Goal: Task Accomplishment & Management: Complete application form

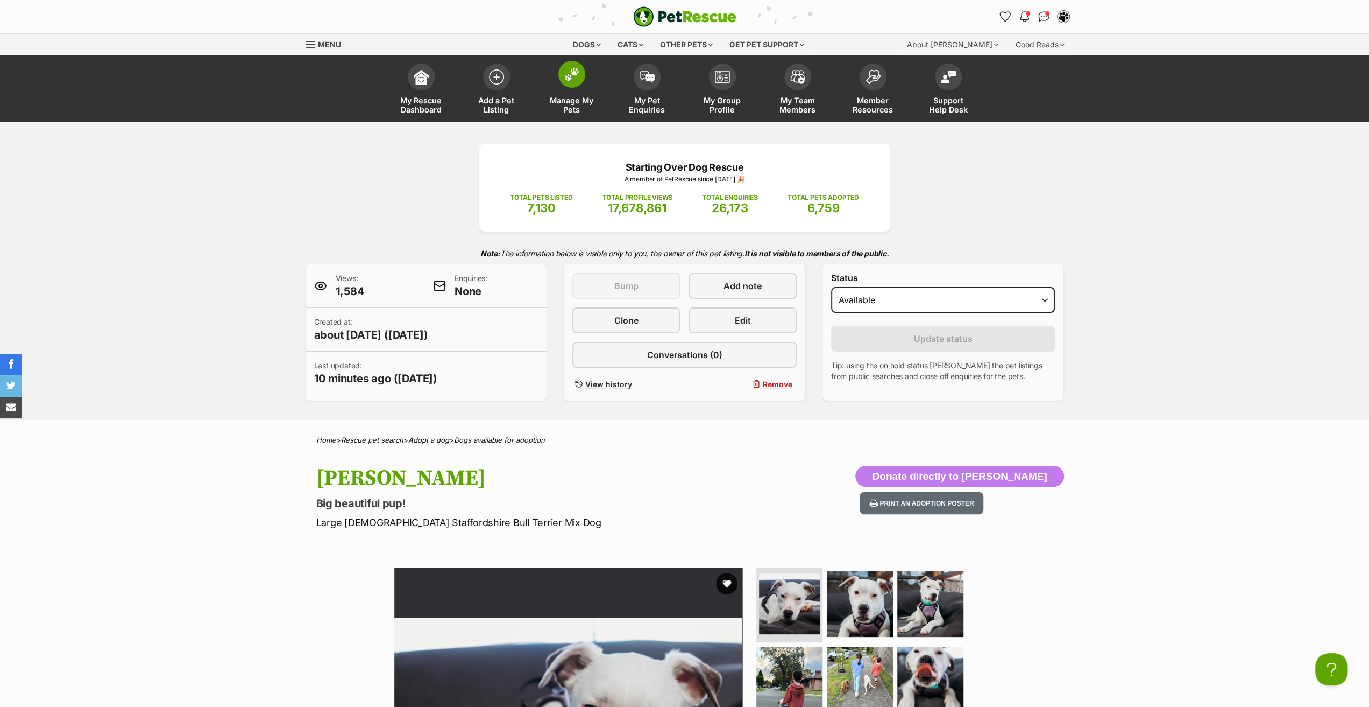
click at [573, 96] on span "Manage My Pets" at bounding box center [572, 105] width 48 height 18
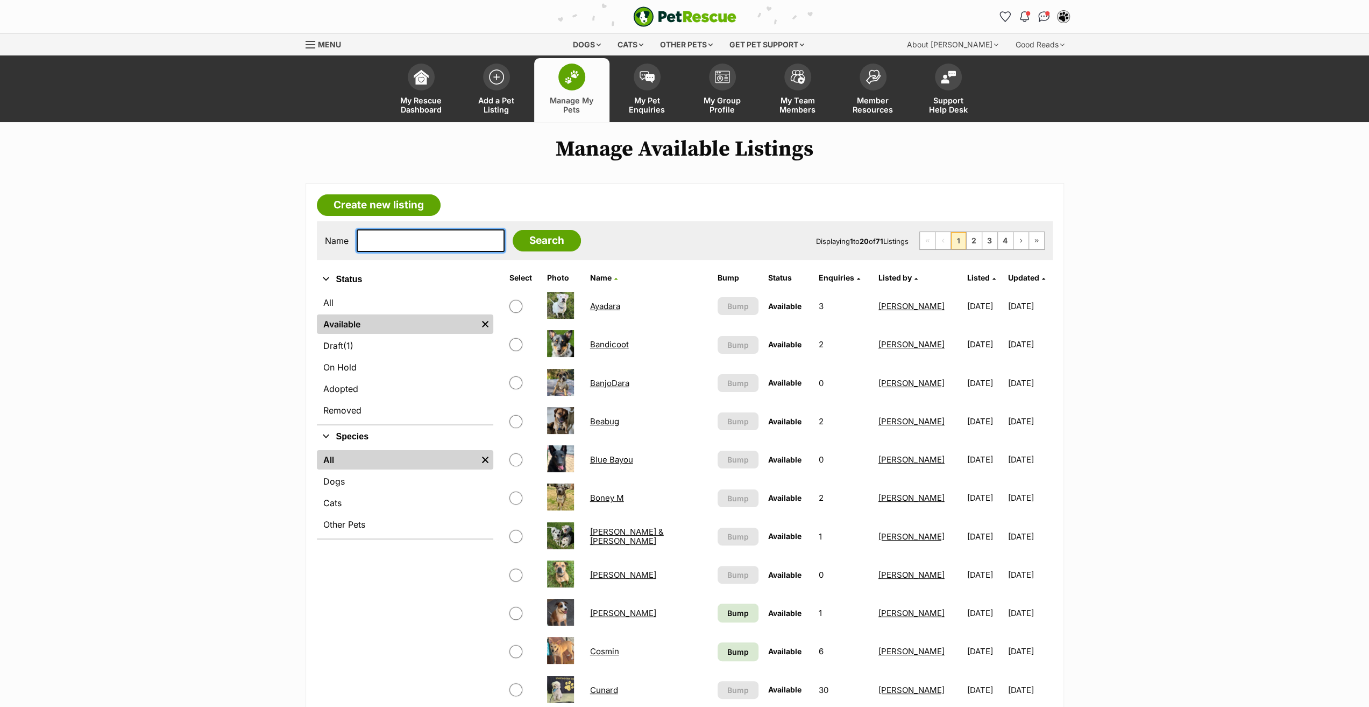
click at [411, 241] on input "text" at bounding box center [431, 240] width 148 height 23
type input "nyx"
click at [513, 230] on input "Search" at bounding box center [547, 241] width 68 height 22
click at [612, 378] on link "BanjoDara" at bounding box center [609, 383] width 39 height 10
click at [613, 646] on link "Cosmin" at bounding box center [604, 651] width 29 height 10
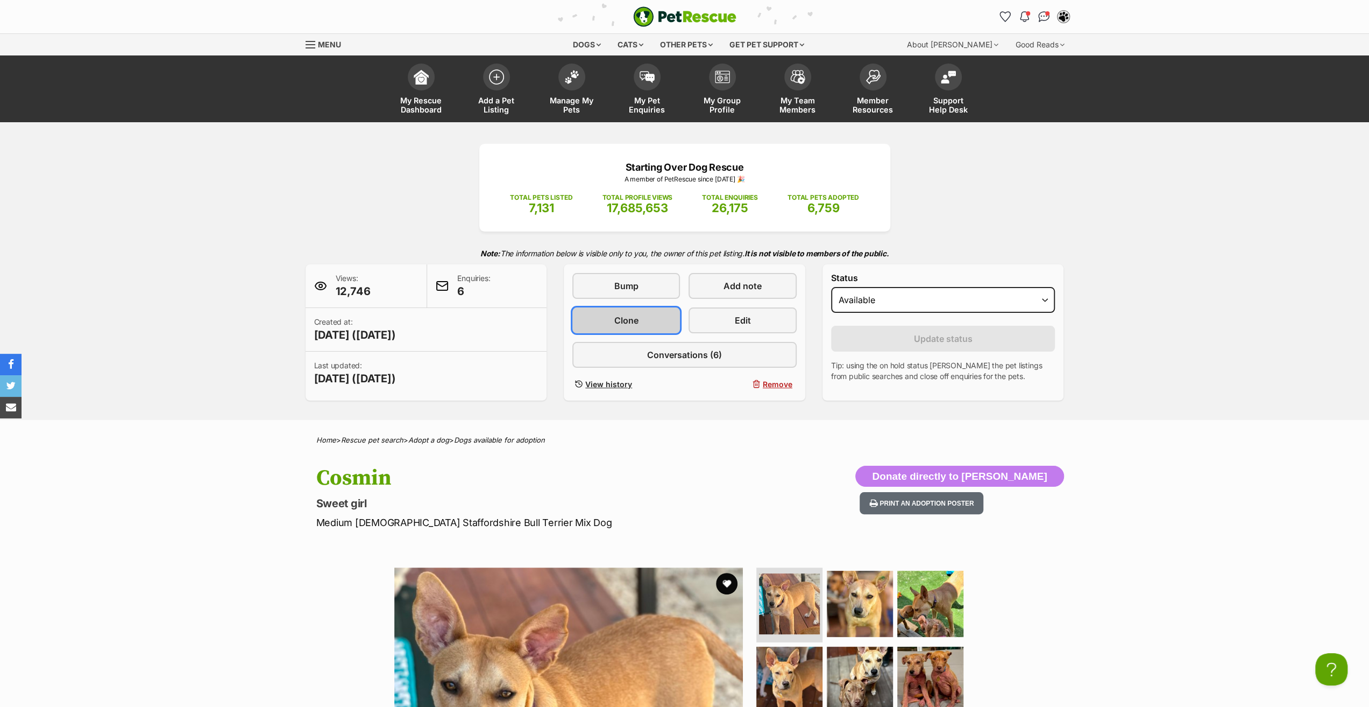
click at [626, 317] on span "Clone" at bounding box center [627, 320] width 24 height 13
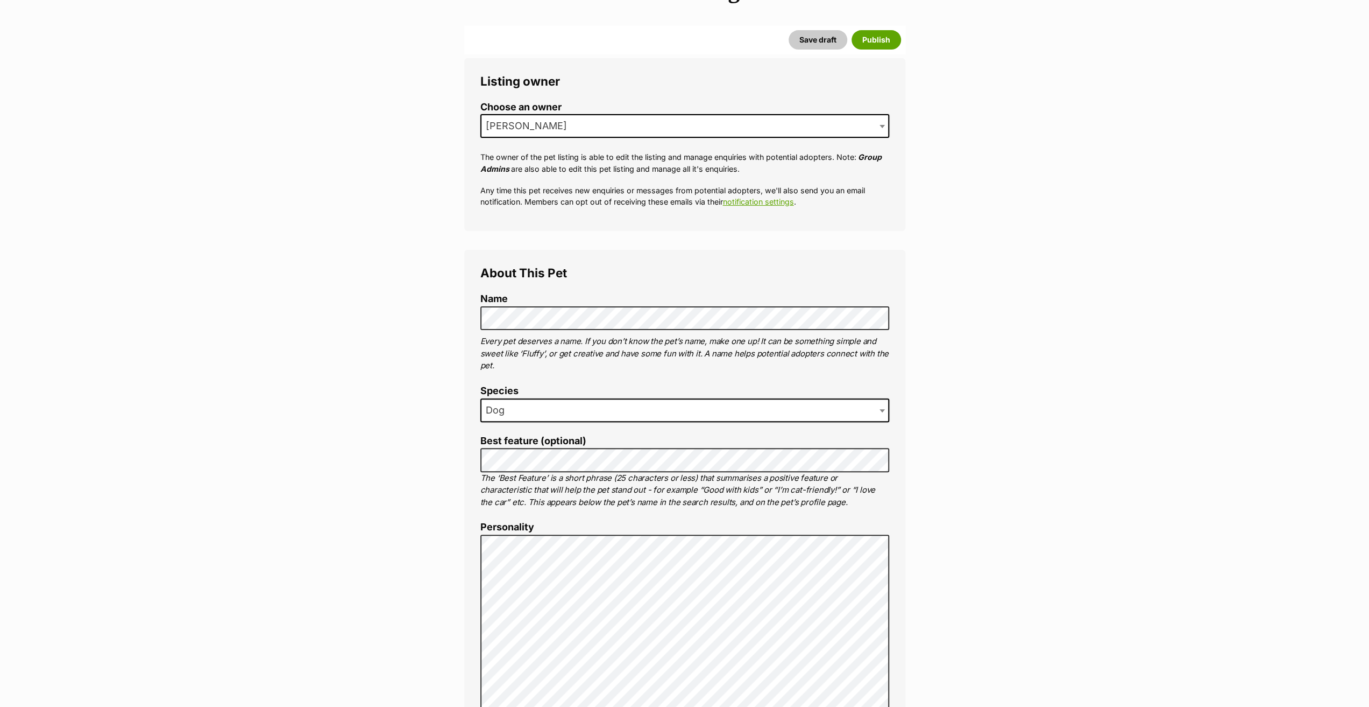
scroll to position [161, 0]
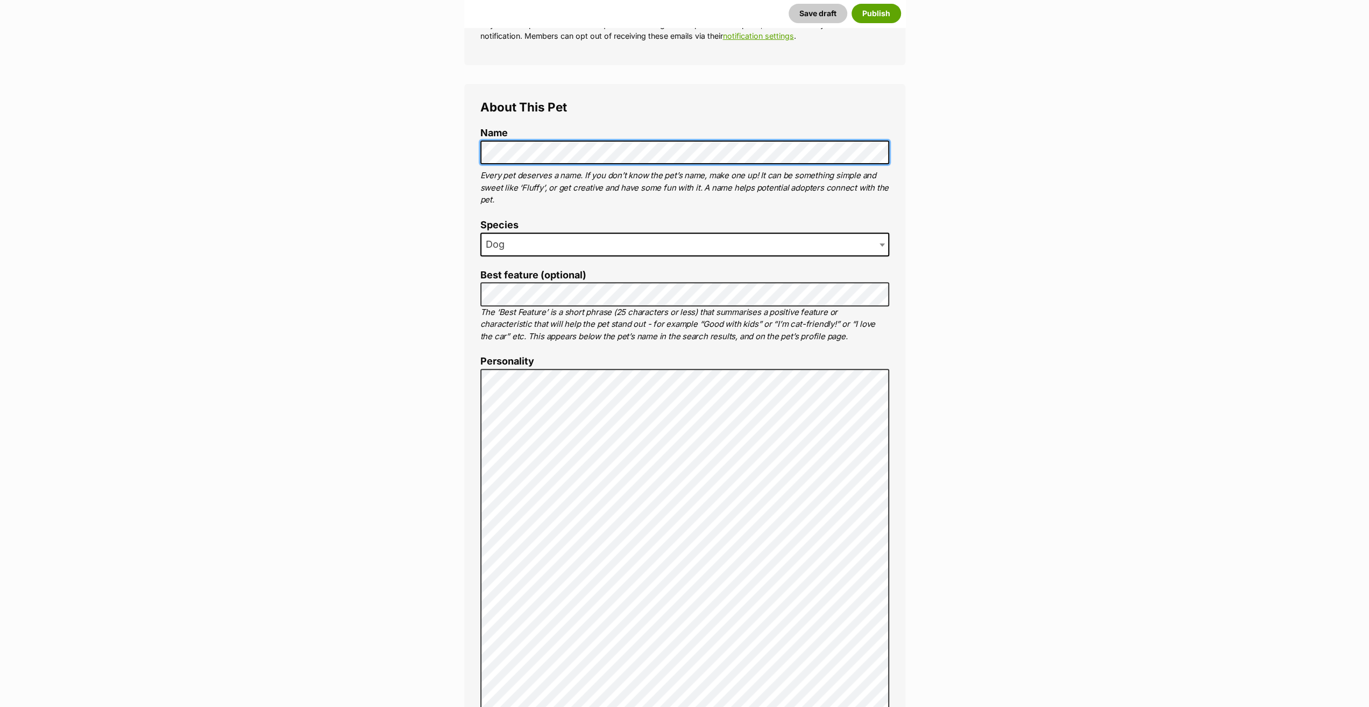
scroll to position [0, 0]
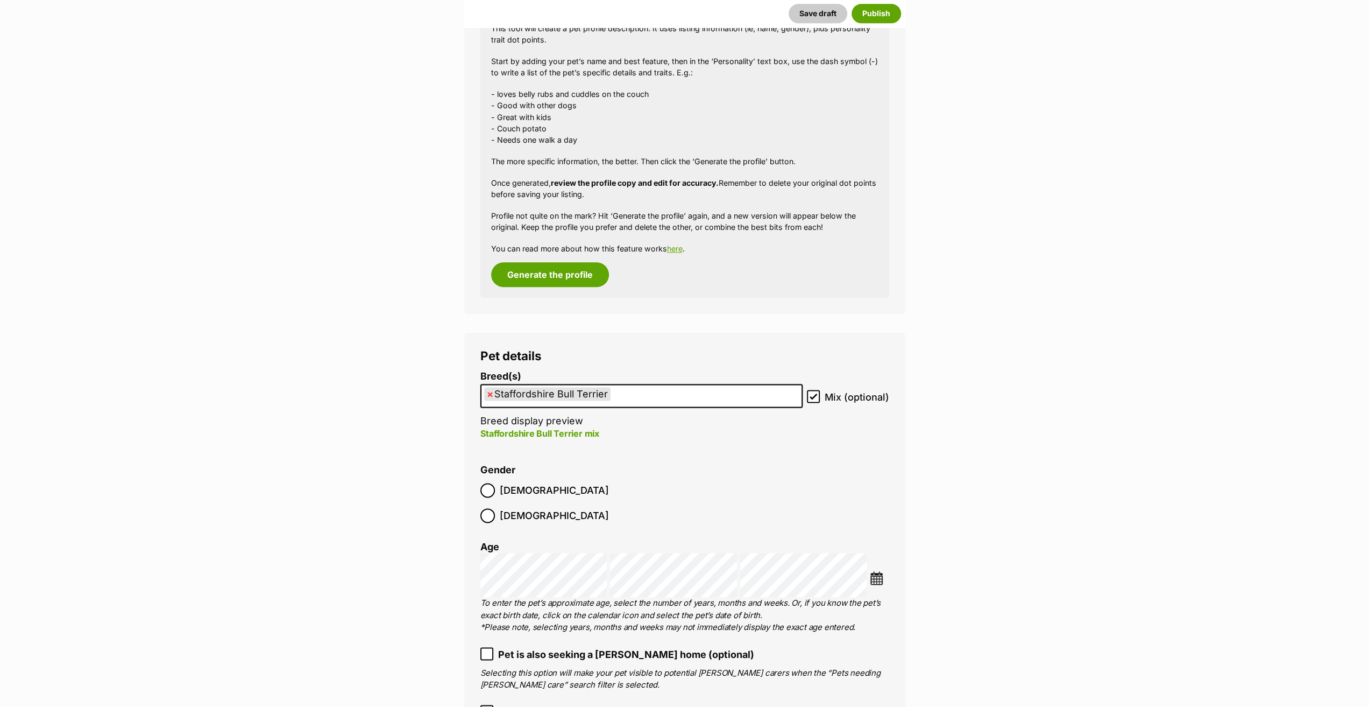
scroll to position [1291, 0]
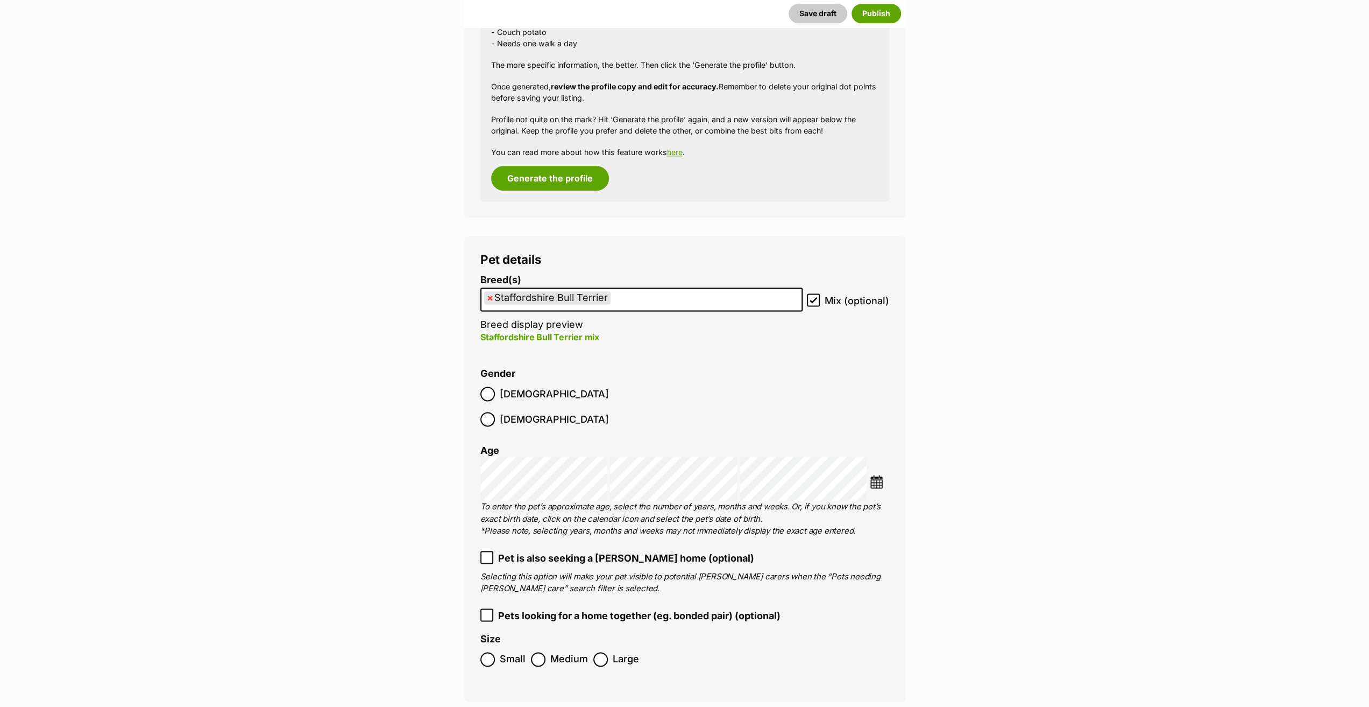
click at [880, 475] on img at bounding box center [876, 481] width 13 height 13
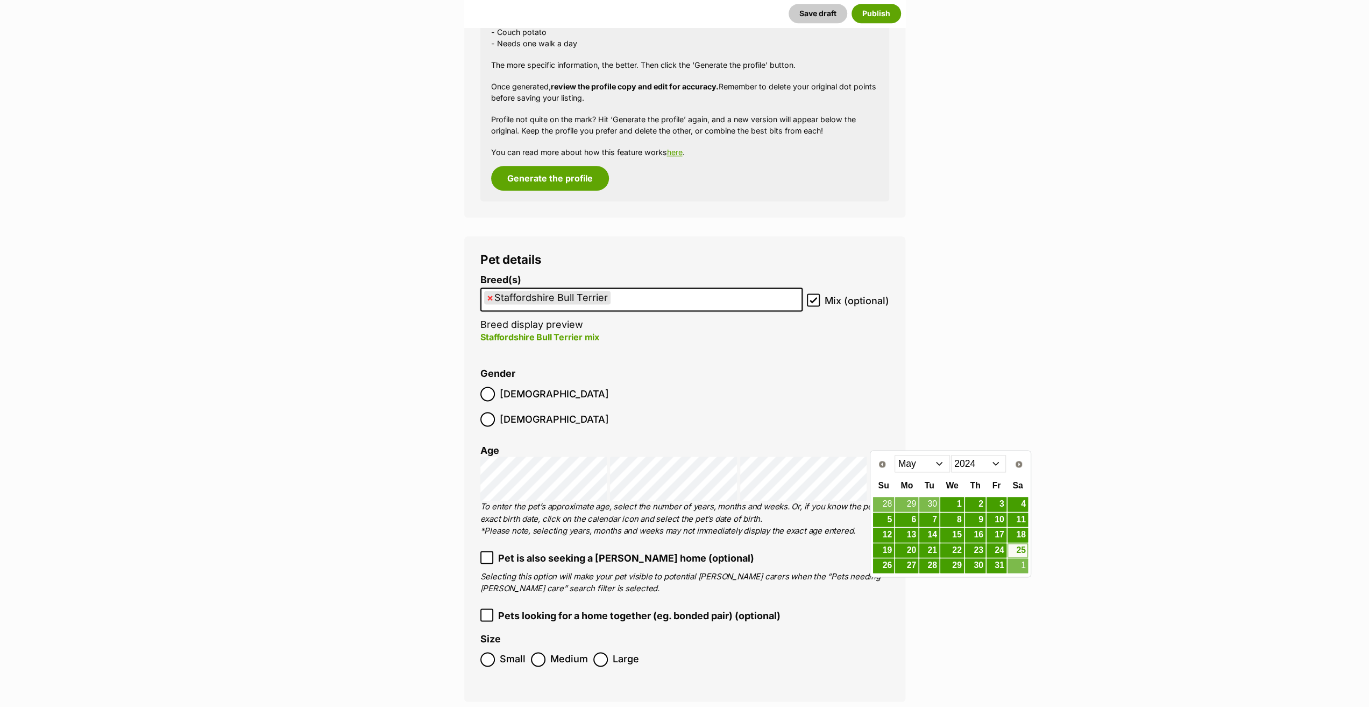
click at [975, 466] on select "2014 2015 2016 2017 2018 2019 2020 2021 2022 2023 2024 2025" at bounding box center [978, 463] width 55 height 17
click at [917, 460] on select "Jan Feb Mar Apr May Jun Jul Aug Sep" at bounding box center [922, 463] width 55 height 17
click at [977, 503] on link "5" at bounding box center [975, 503] width 20 height 13
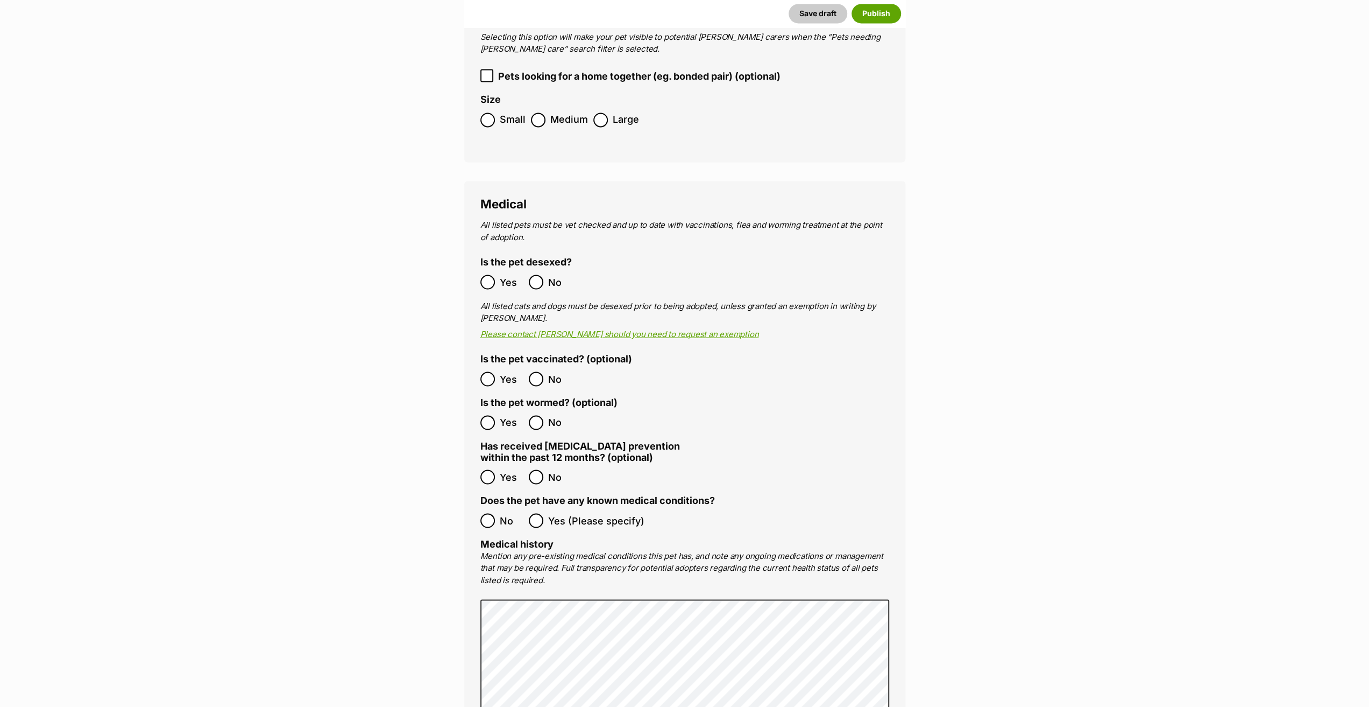
scroll to position [1883, 0]
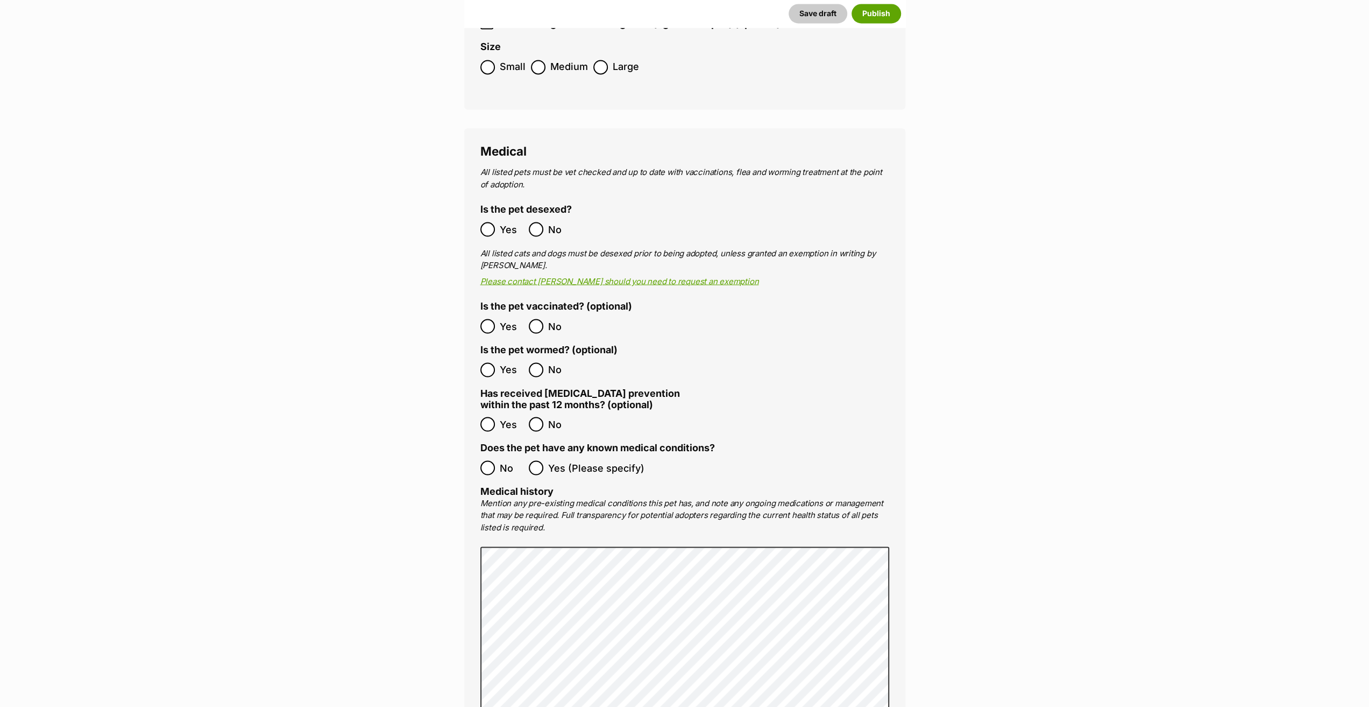
click at [500, 460] on span "No" at bounding box center [512, 467] width 24 height 15
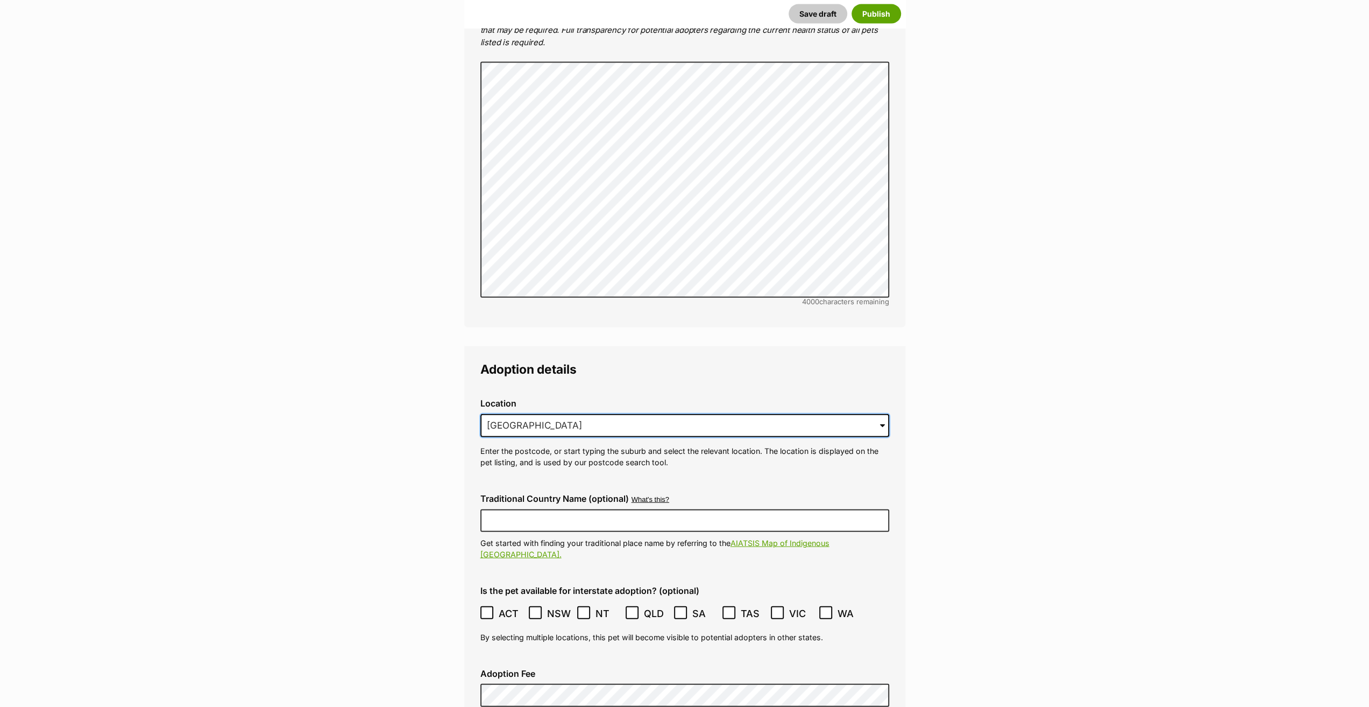
scroll to position [0, 0]
drag, startPoint x: 606, startPoint y: 399, endPoint x: 406, endPoint y: 415, distance: 200.8
click at [406, 415] on main "New listing Listing owner Choose an owner Lynda Smith The owner of the pet list…" at bounding box center [684, 65] width 1369 height 4593
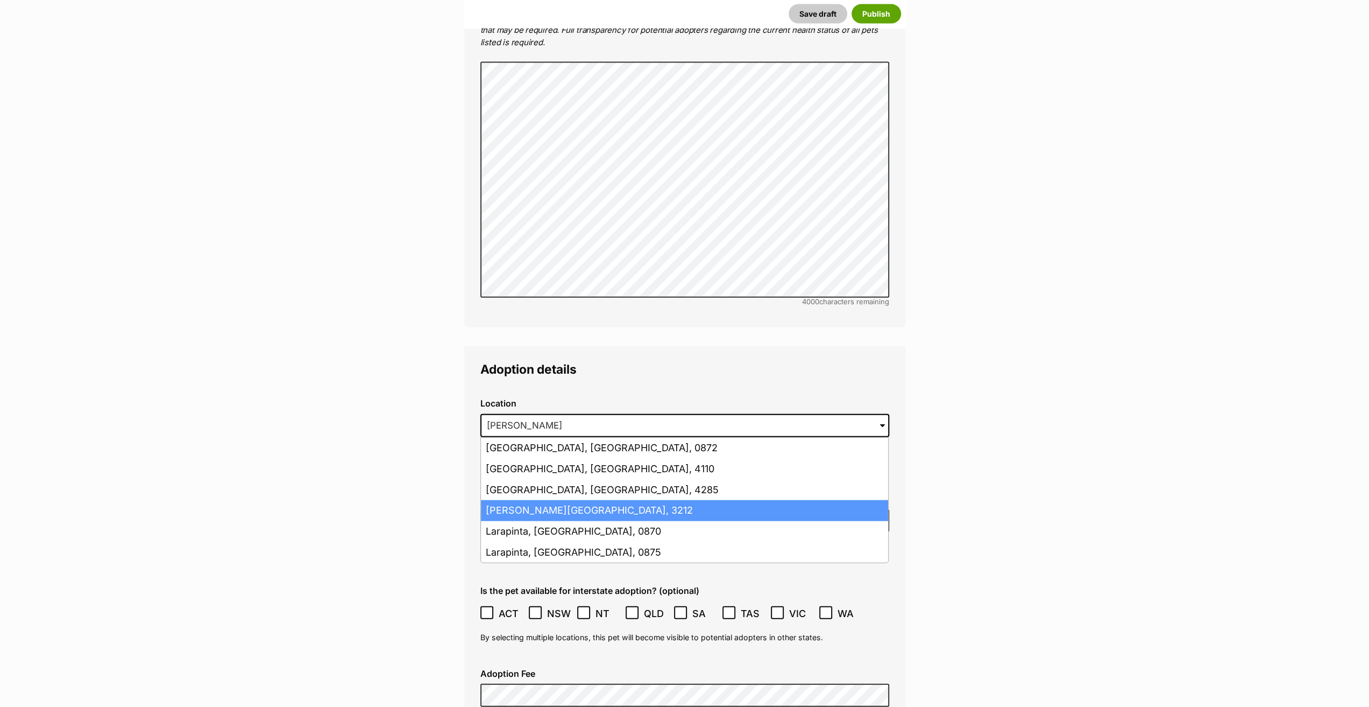
click at [512, 500] on li "Lara, Victoria, 3212" at bounding box center [684, 510] width 407 height 21
type input "Lara, Victoria, 3212"
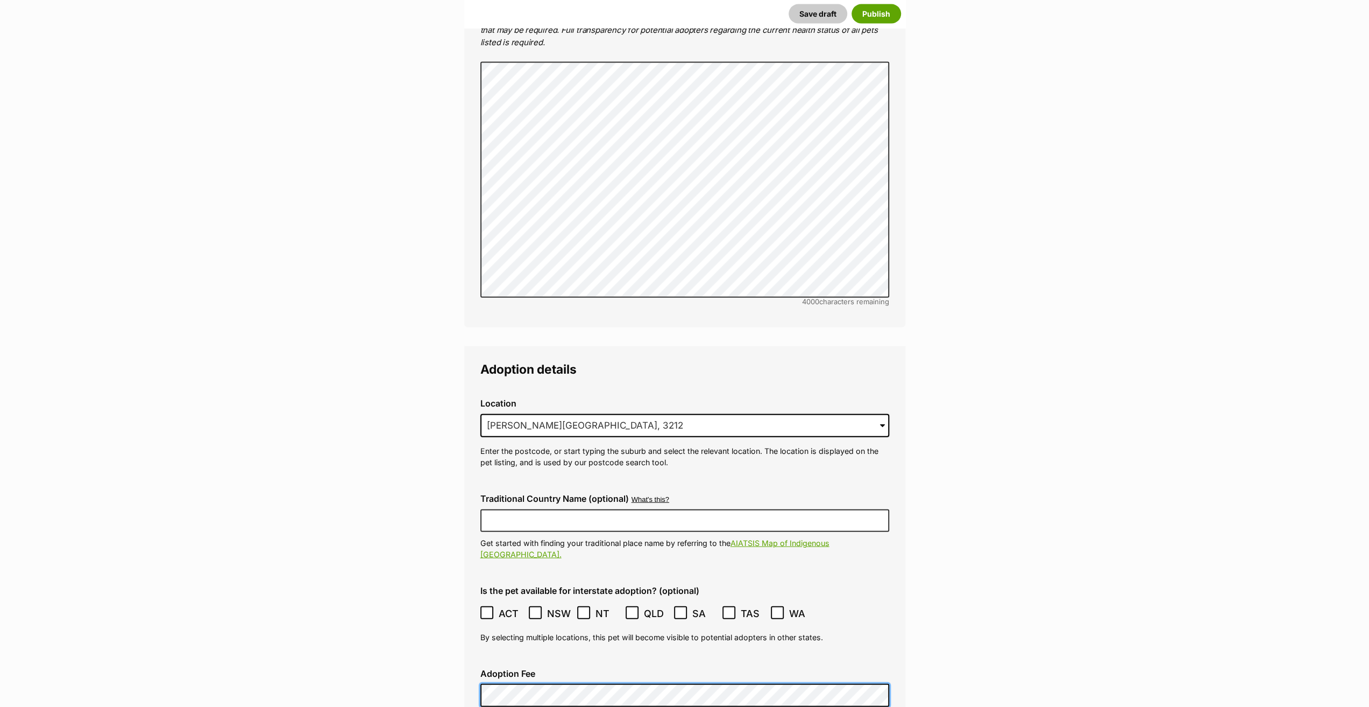
click at [430, 645] on main "New listing Listing owner Choose an owner Lynda Smith The owner of the pet list…" at bounding box center [684, 65] width 1369 height 4593
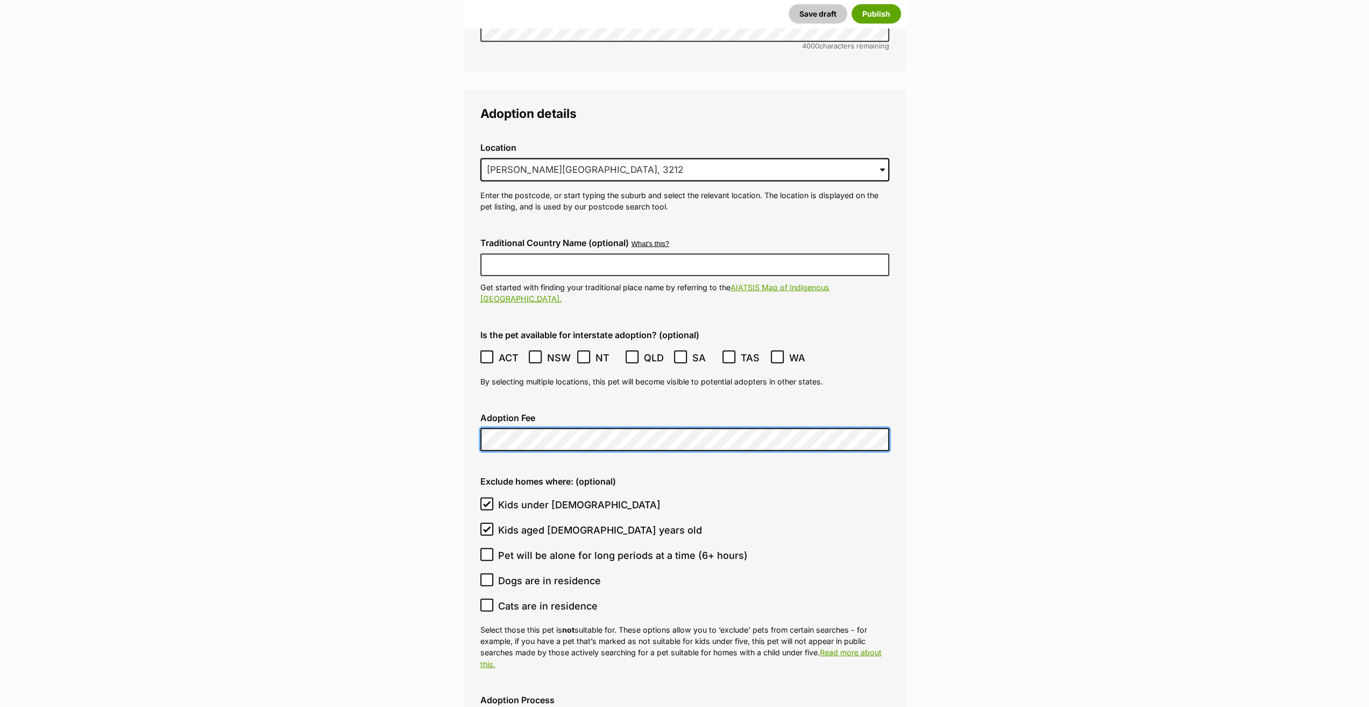
scroll to position [2691, 0]
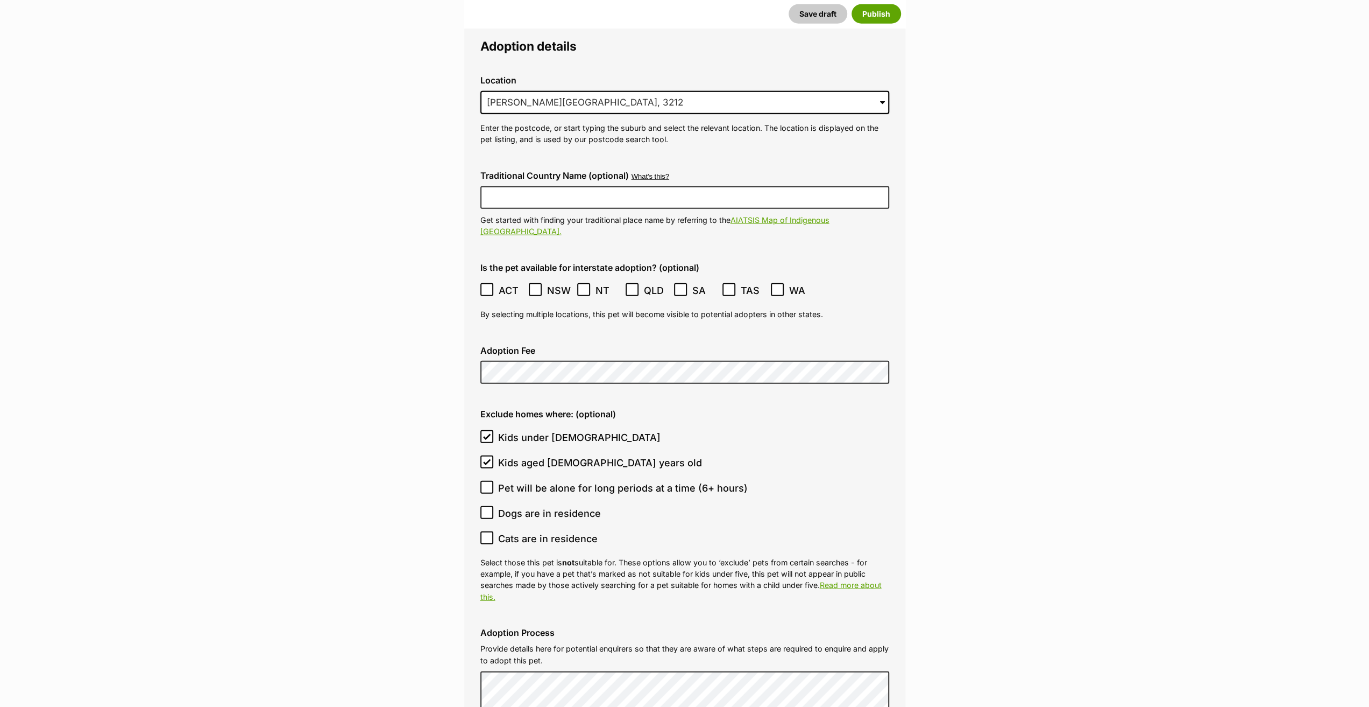
click at [486, 458] on icon at bounding box center [487, 462] width 8 height 8
click at [486, 455] on input "Kids aged 6-12 years old" at bounding box center [487, 461] width 13 height 13
checkbox input "false"
click at [486, 434] on icon at bounding box center [487, 436] width 6 height 5
click at [486, 430] on input "Kids under 5 years old" at bounding box center [487, 436] width 13 height 13
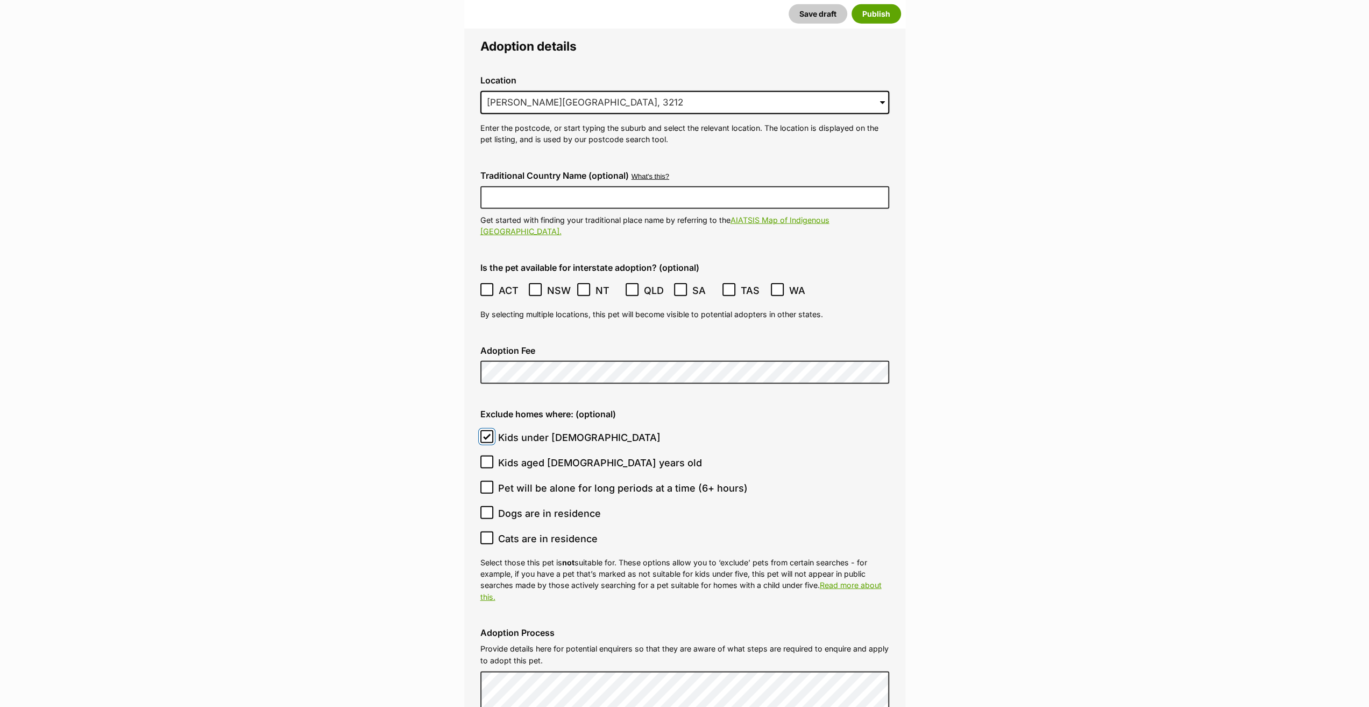
checkbox input "false"
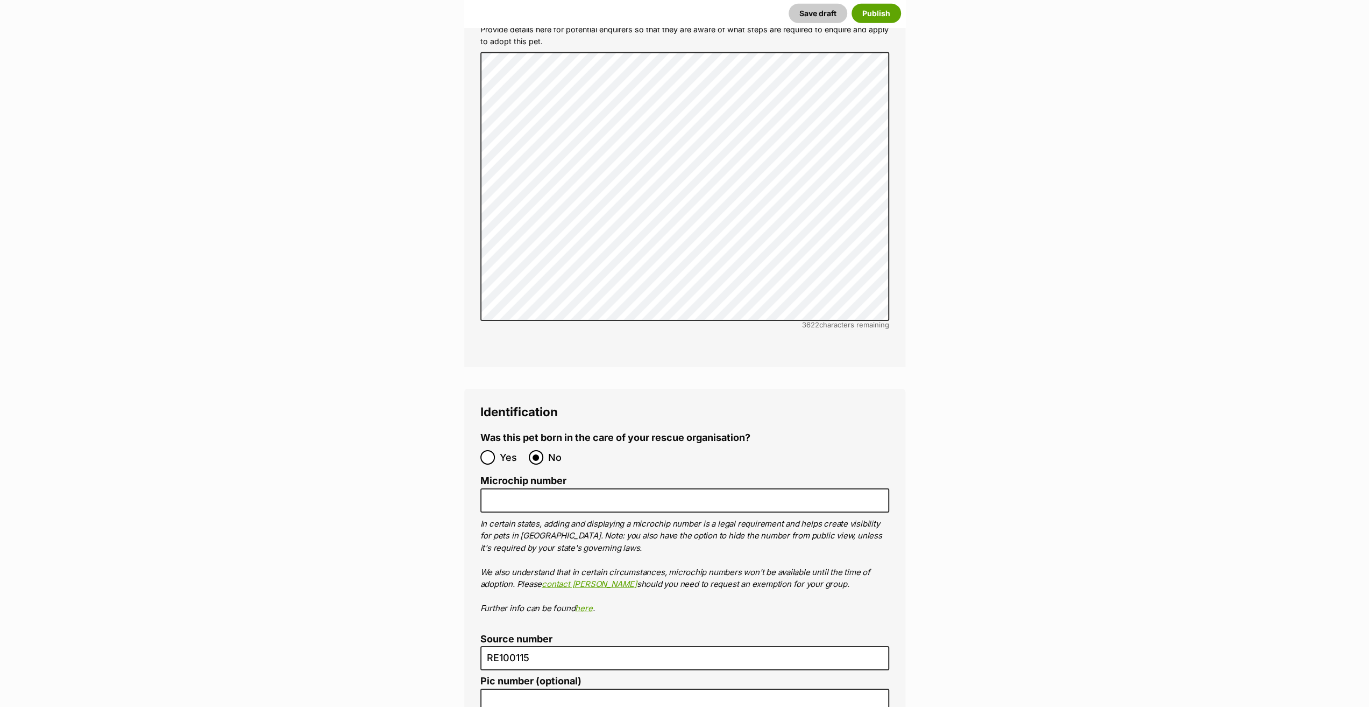
scroll to position [3336, 0]
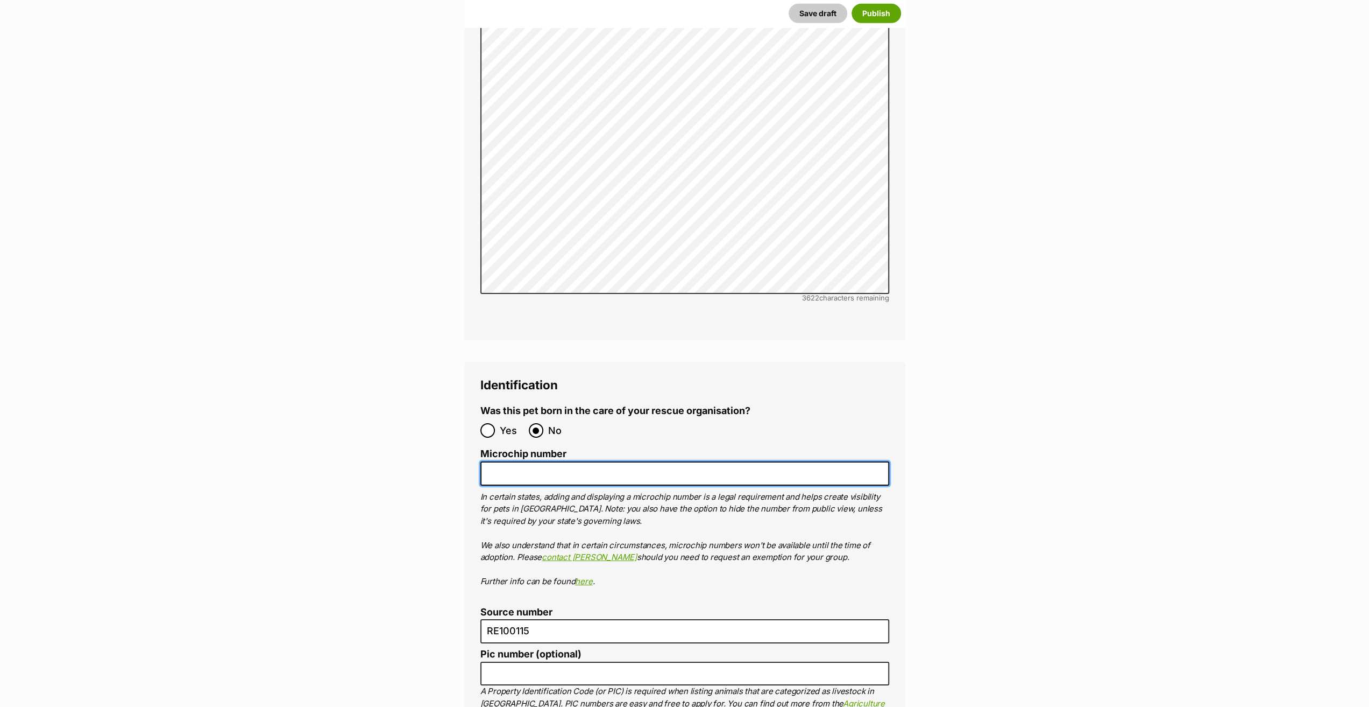
paste input "956000018332938"
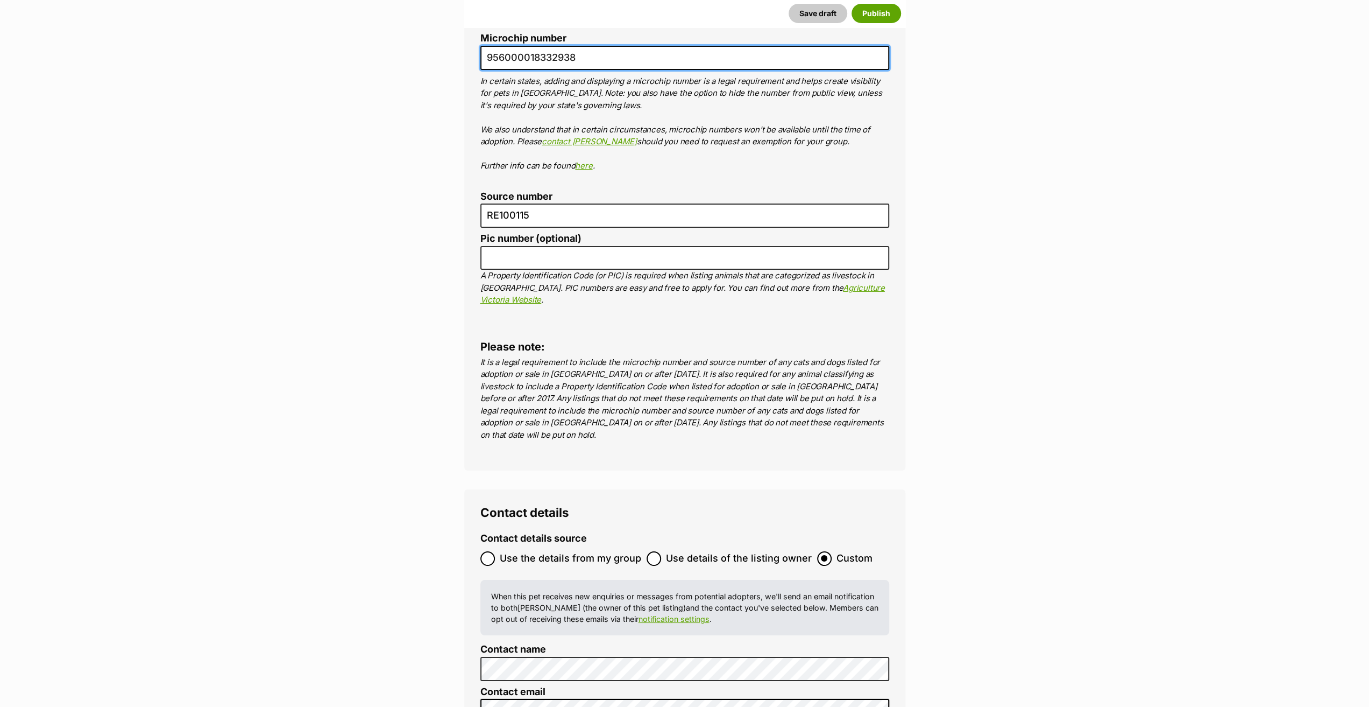
scroll to position [3874, 0]
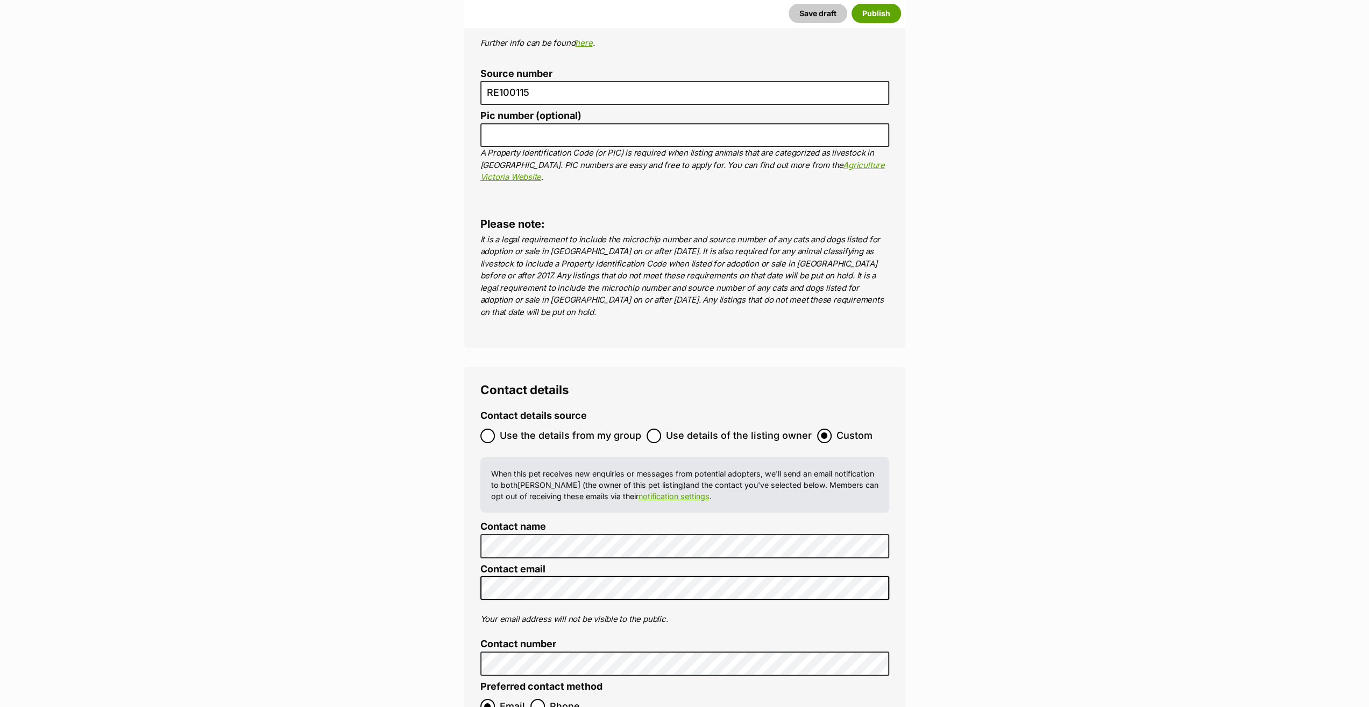
type input "956000018332938"
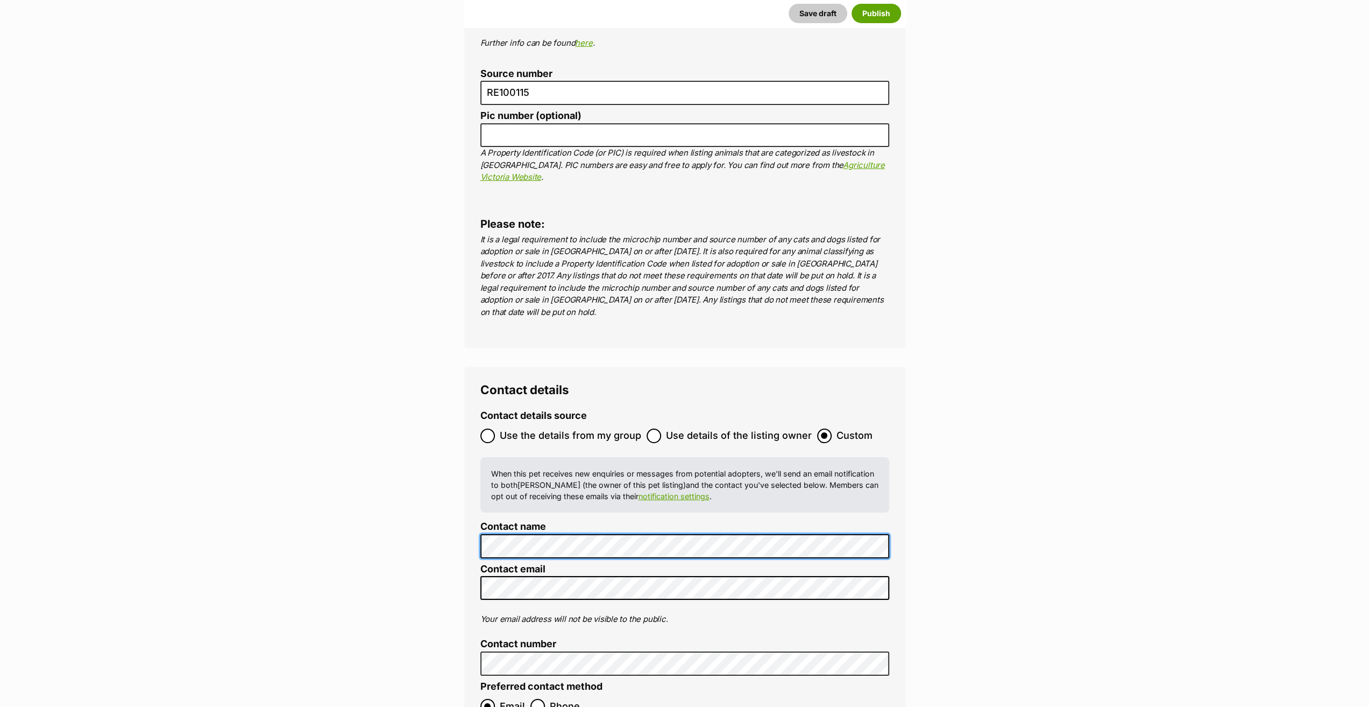
scroll to position [0, 0]
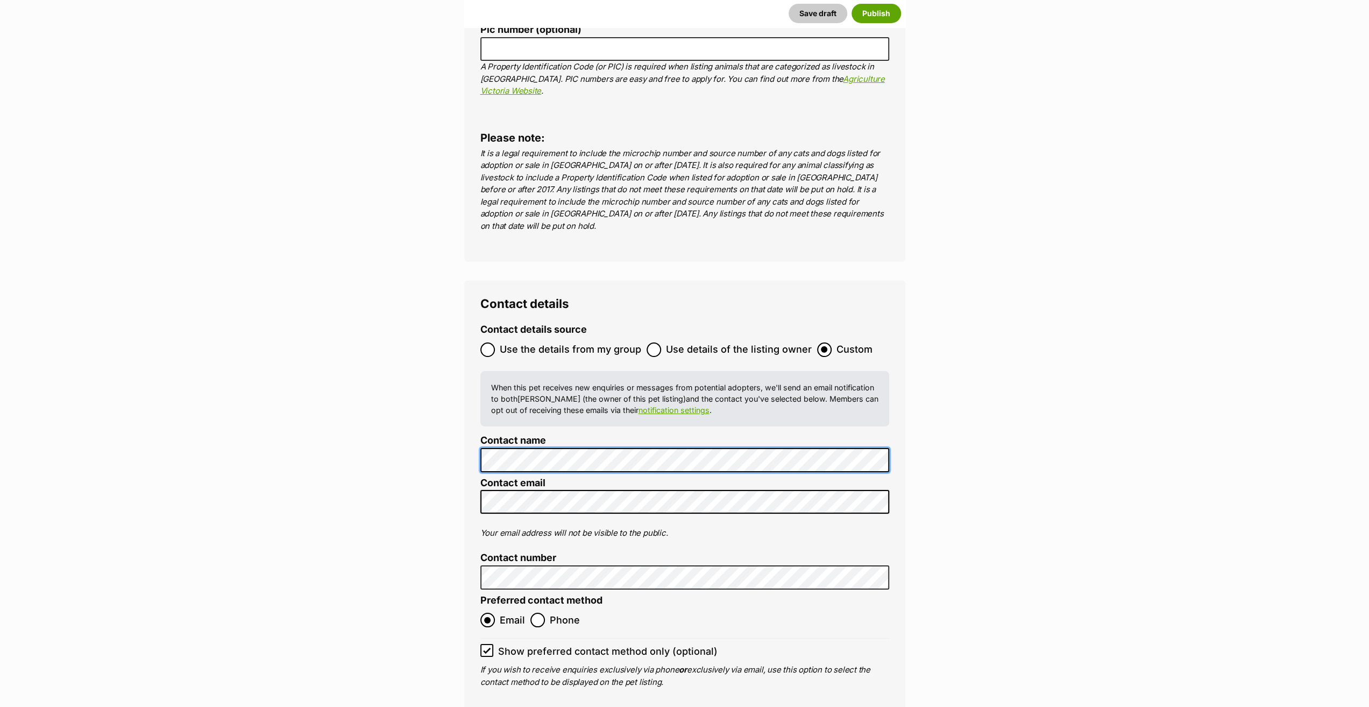
scroll to position [4143, 0]
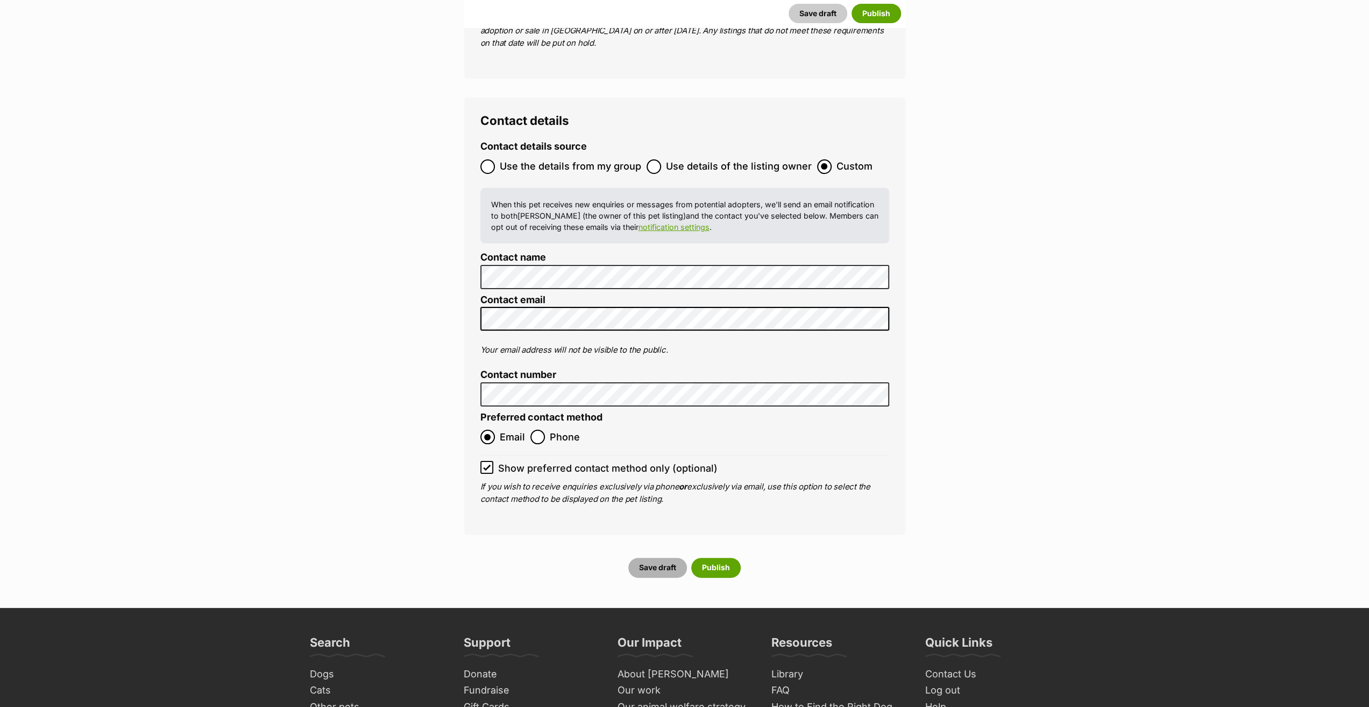
click at [667, 557] on button "Save draft" at bounding box center [658, 566] width 59 height 19
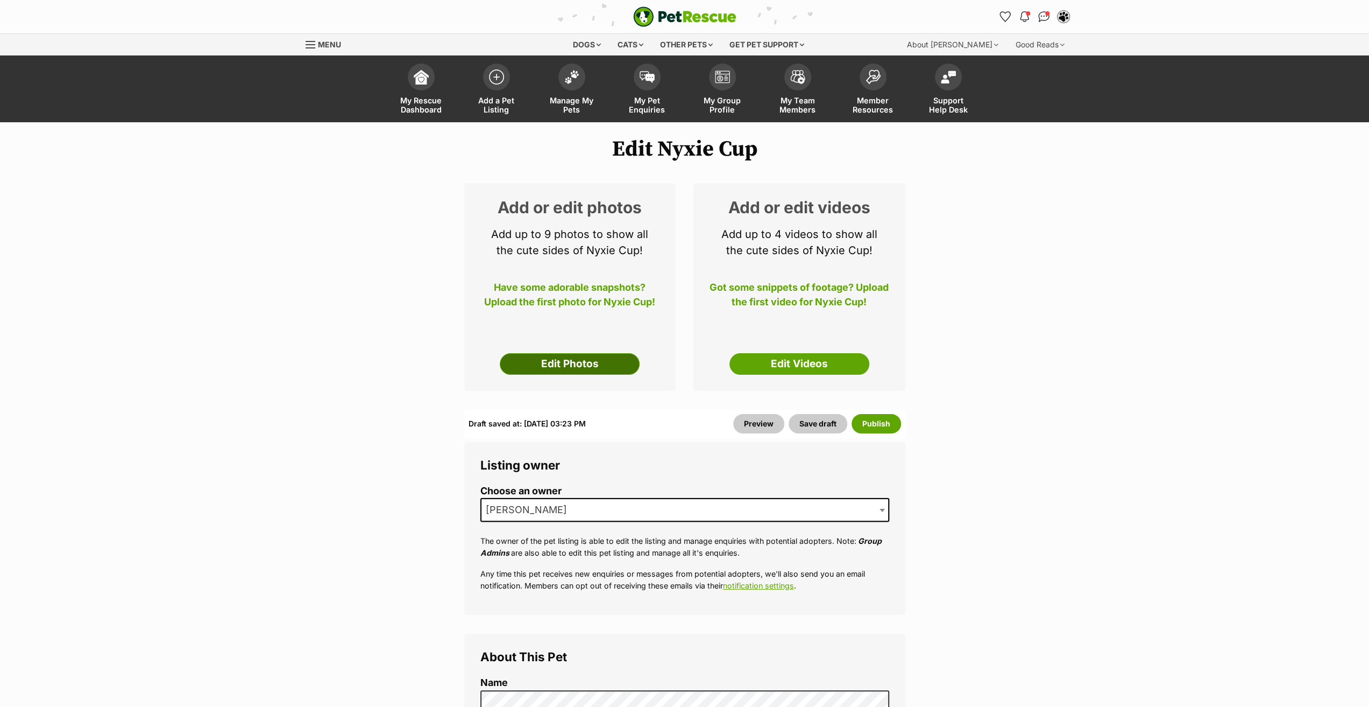
click at [584, 361] on link "Edit Photos" at bounding box center [570, 364] width 140 height 22
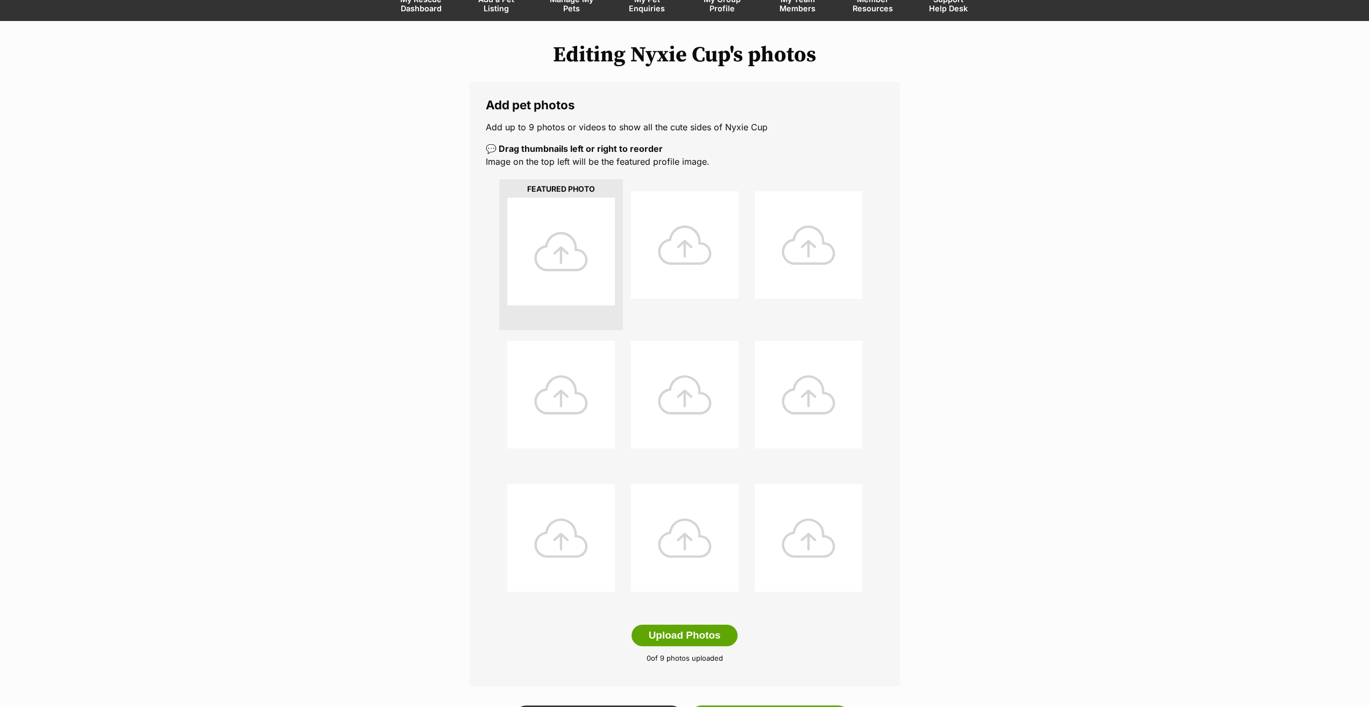
scroll to position [108, 0]
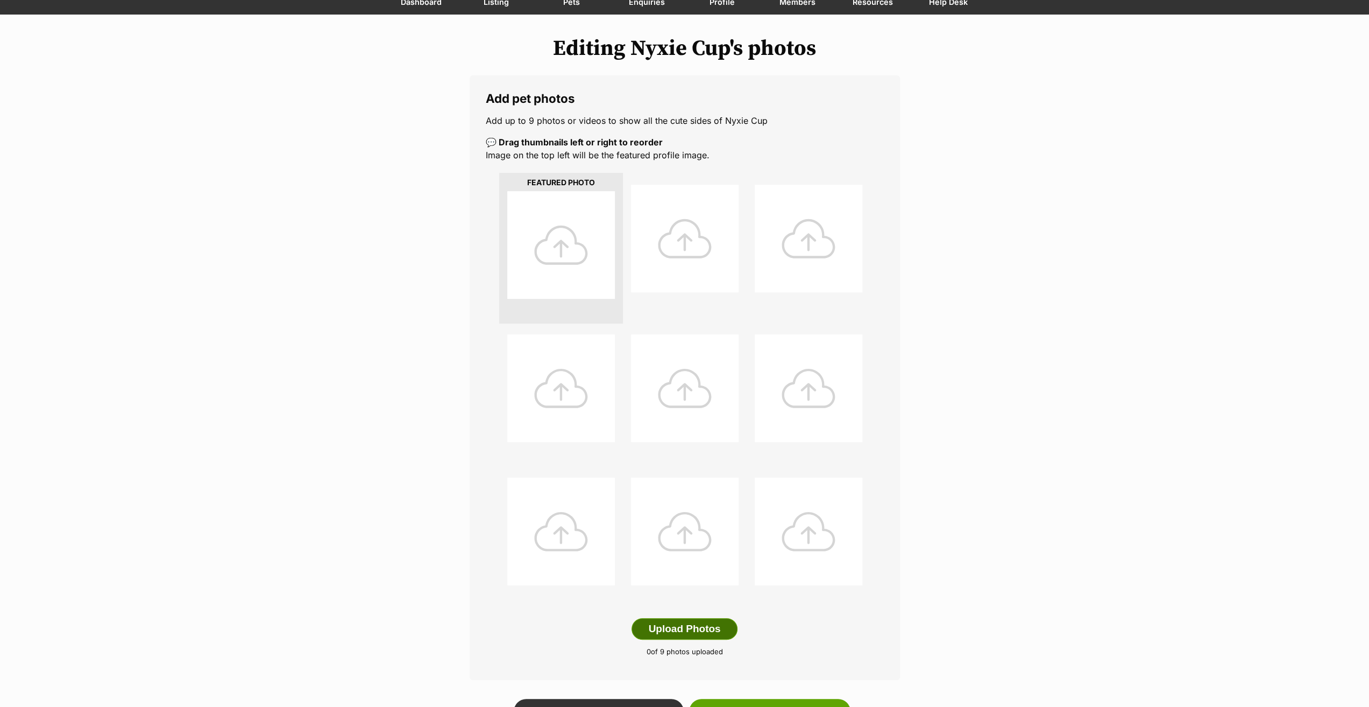
click at [691, 623] on button "Upload Photos" at bounding box center [684, 629] width 105 height 22
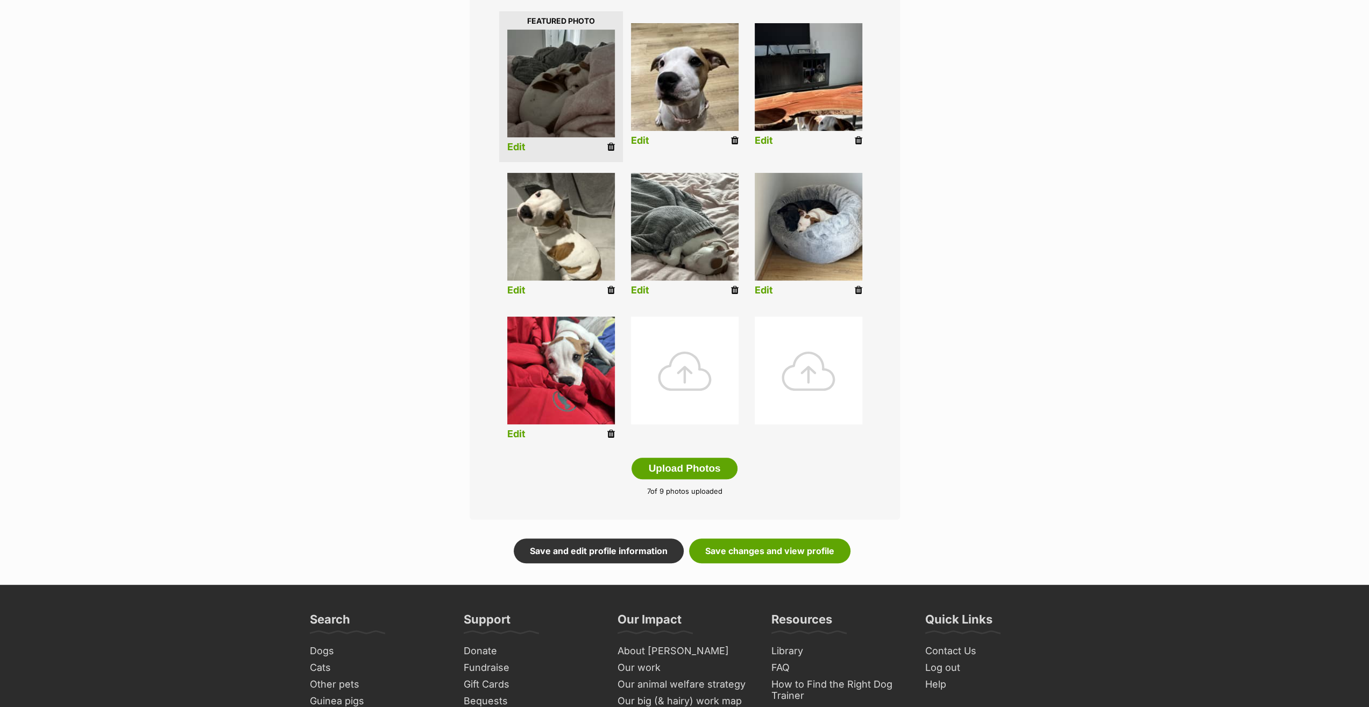
click at [766, 145] on link "Edit" at bounding box center [764, 140] width 18 height 11
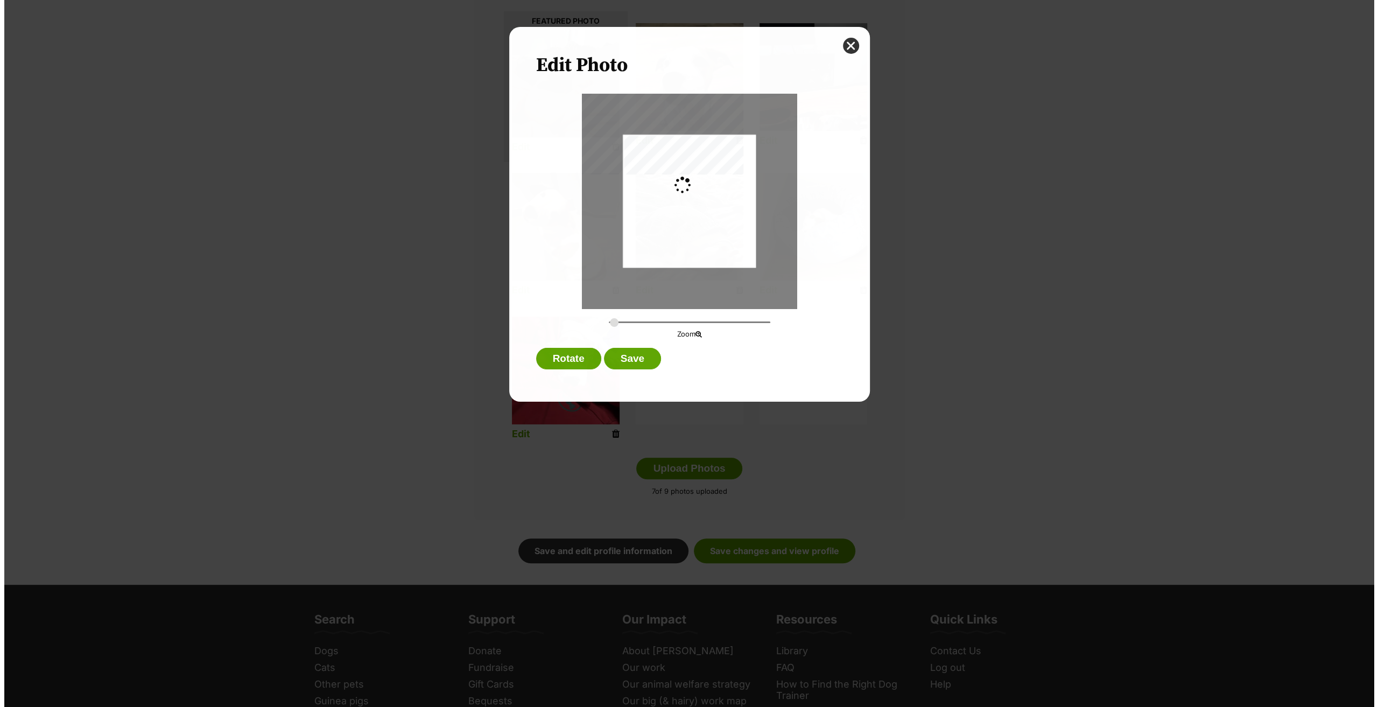
scroll to position [0, 0]
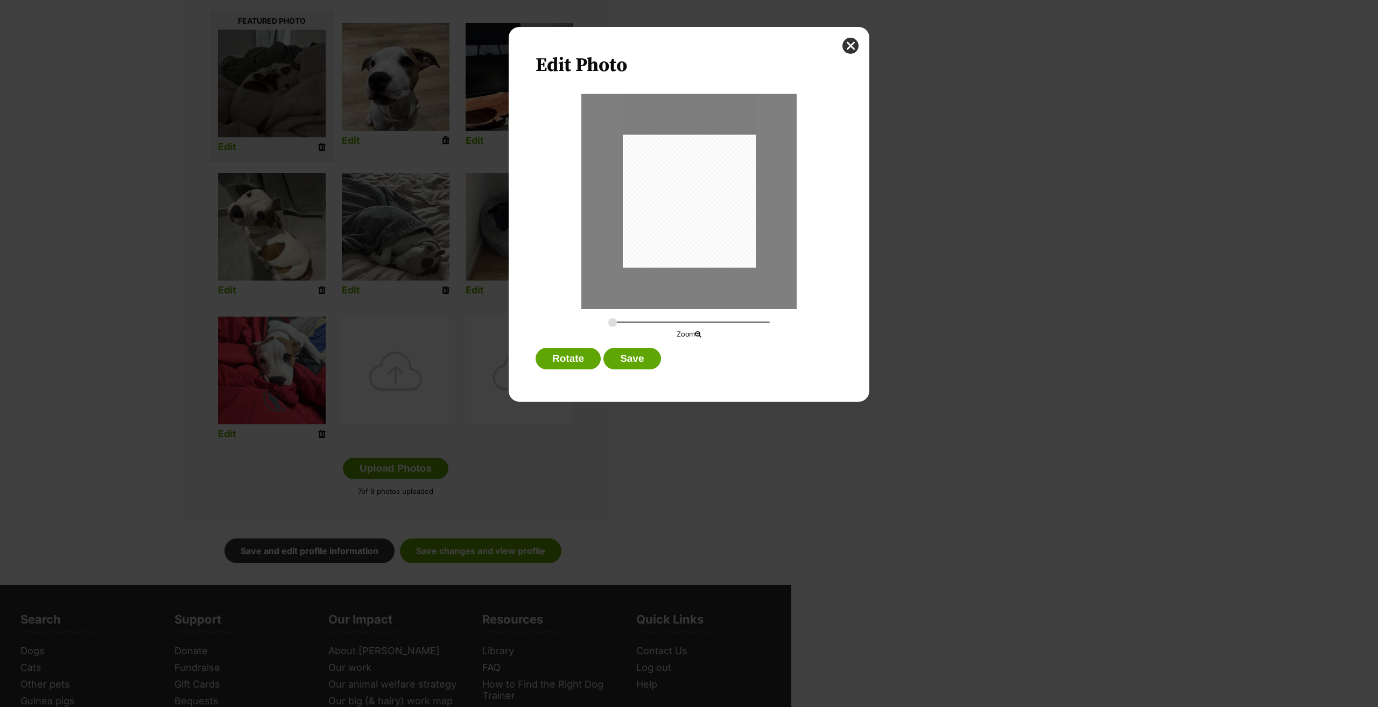
drag, startPoint x: 669, startPoint y: 232, endPoint x: 670, endPoint y: 192, distance: 40.4
click at [670, 192] on div "Dialog Window - Close (Press escape to close)" at bounding box center [689, 178] width 133 height 177
drag, startPoint x: 611, startPoint y: 322, endPoint x: 633, endPoint y: 328, distance: 22.3
type input "0.4413"
click at [633, 327] on input "Dialog Window - Close (Press escape to close)" at bounding box center [688, 322] width 161 height 10
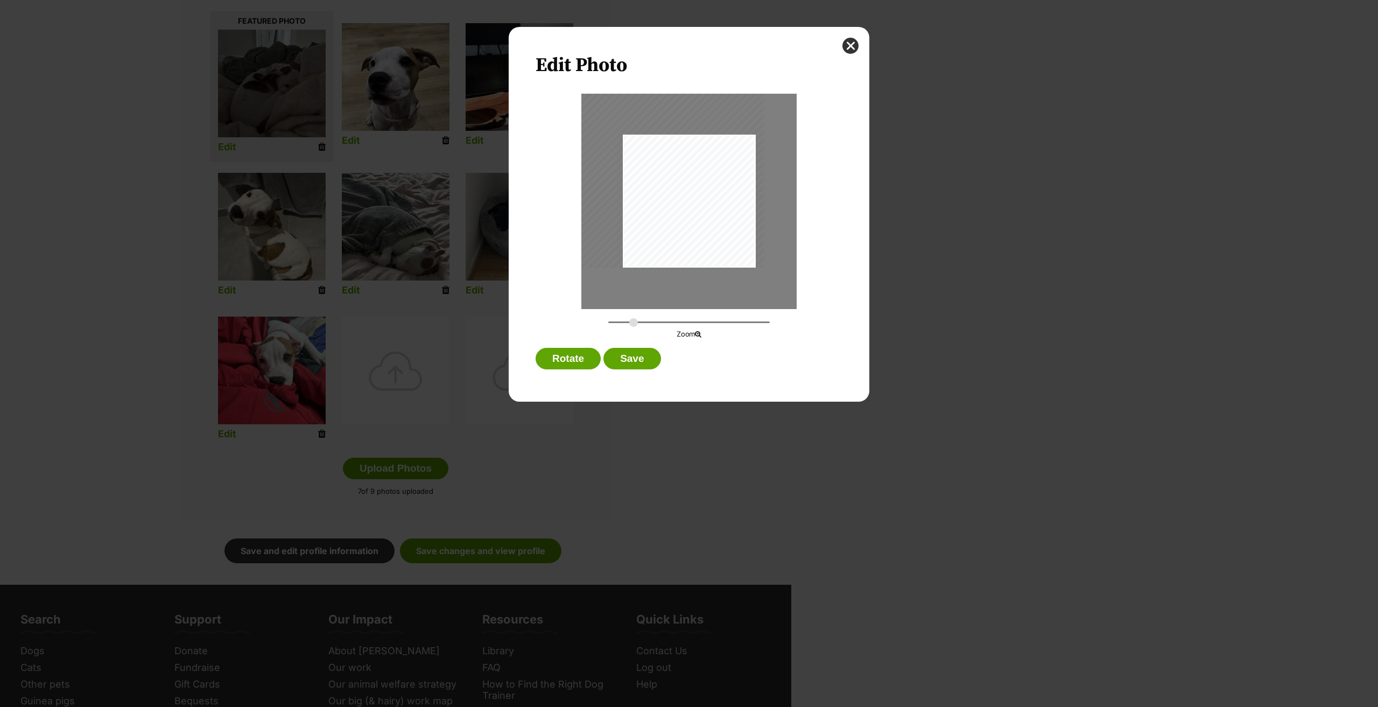
drag, startPoint x: 673, startPoint y: 225, endPoint x: 640, endPoint y: 170, distance: 64.1
click at [640, 170] on div "Dialog Window - Close (Press escape to close)" at bounding box center [656, 125] width 214 height 285
click at [633, 361] on button "Save" at bounding box center [631, 359] width 57 height 22
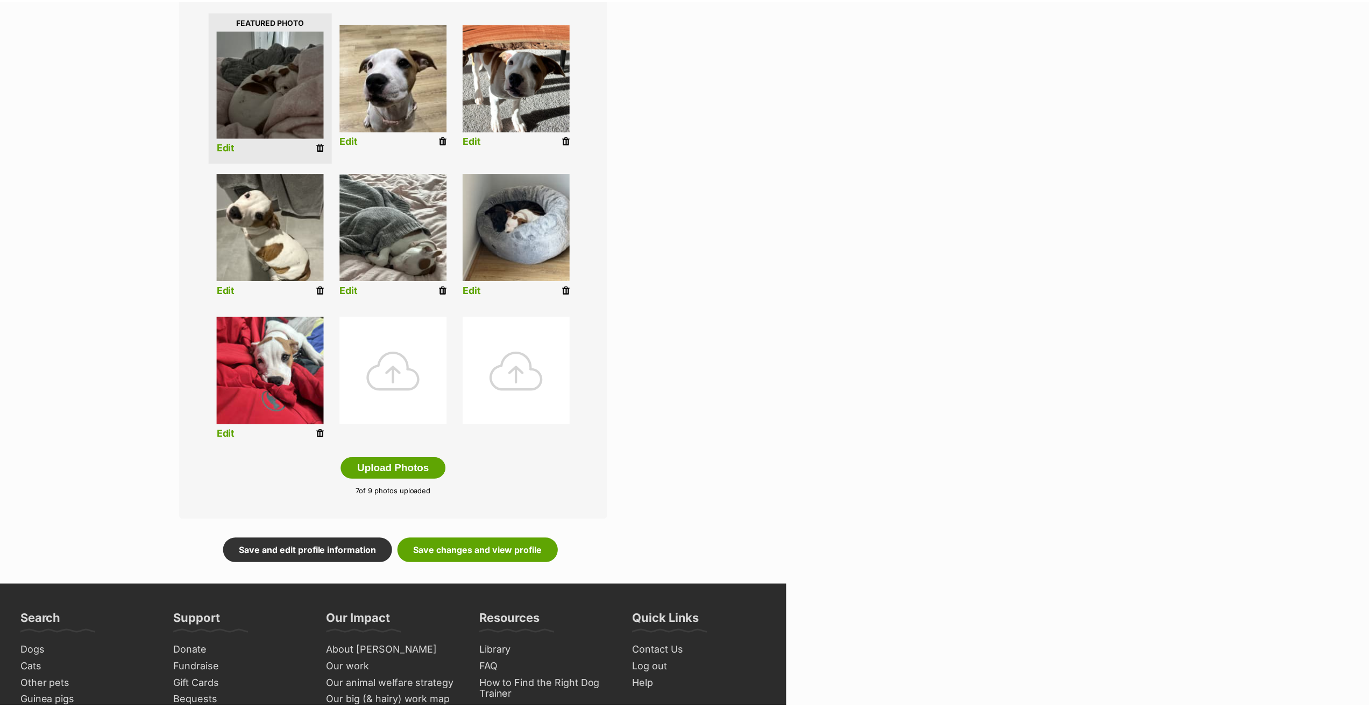
scroll to position [269, 0]
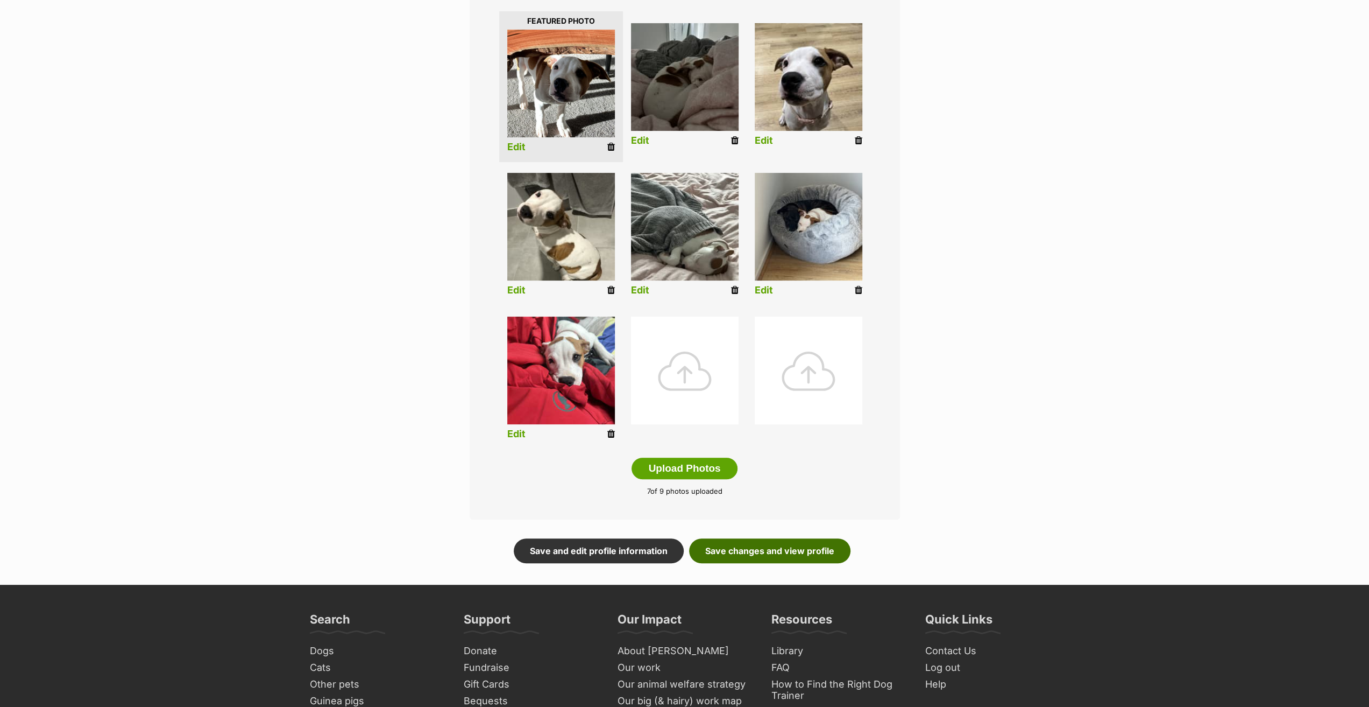
click at [780, 549] on link "Save changes and view profile" at bounding box center [769, 550] width 161 height 25
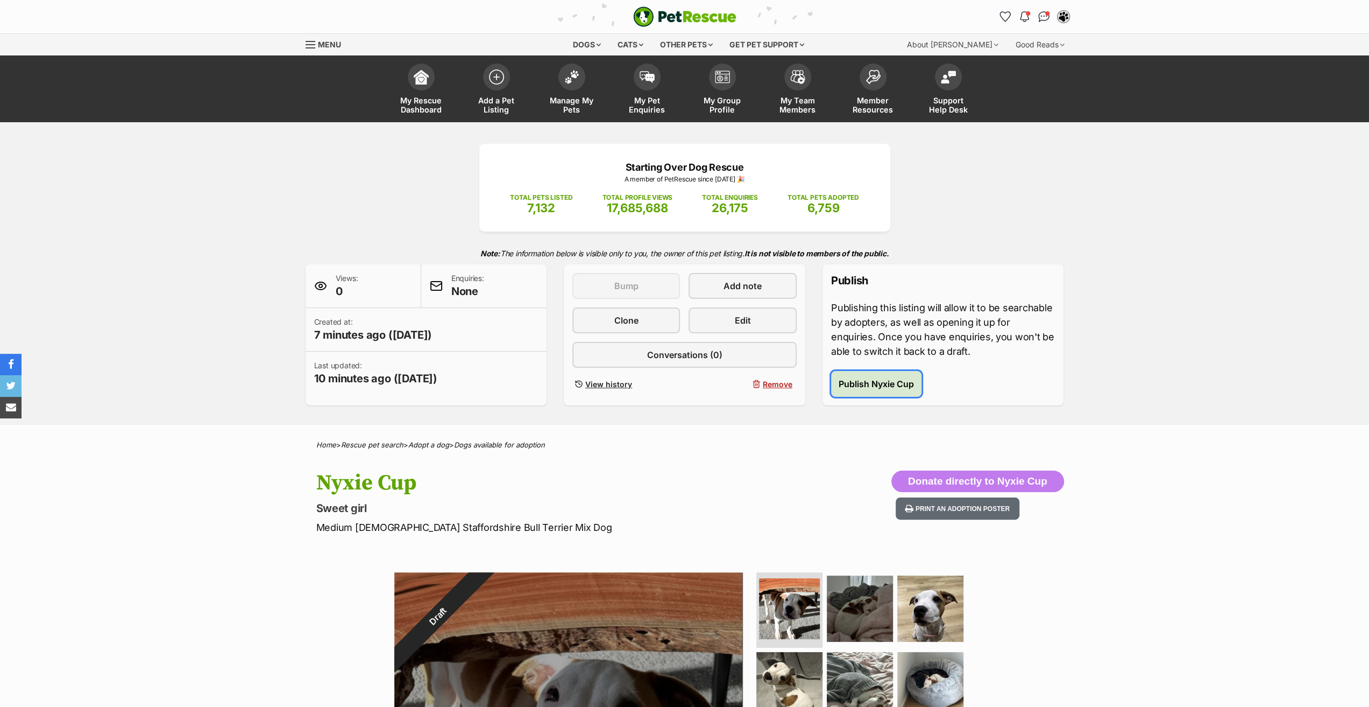
click at [858, 382] on span "Publish Nyxie Cup" at bounding box center [876, 383] width 75 height 13
